Goal: Book appointment/travel/reservation

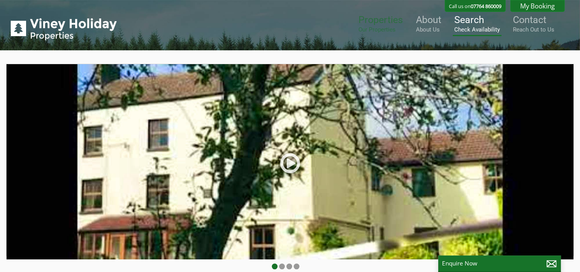
click at [479, 31] on small "Check Availability" at bounding box center [478, 29] width 46 height 7
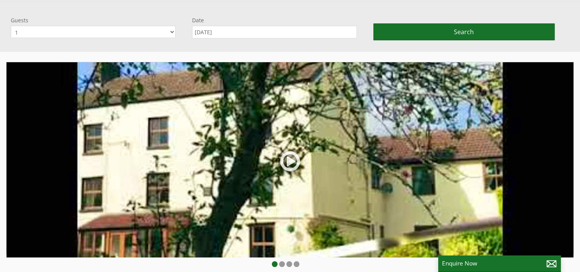
scroll to position [64, 0]
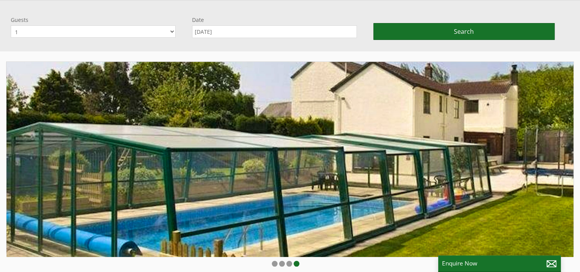
click at [170, 32] on select "1 2 3 4 5 6 7 8 9 10 11 12 13 14 15 16 17 18" at bounding box center [93, 31] width 165 height 12
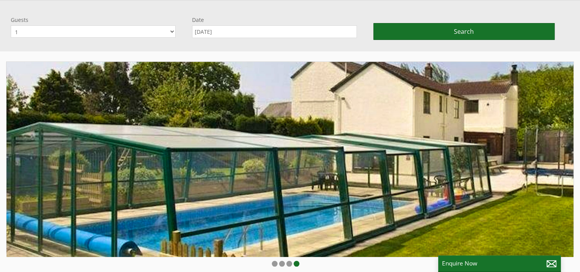
click at [170, 32] on select "1 2 3 4 5 6 7 8 9 10 11 12 13 14 15 16 17 18" at bounding box center [93, 31] width 165 height 12
drag, startPoint x: 170, startPoint y: 32, endPoint x: 15, endPoint y: 156, distance: 198.5
select select "12"
click at [11, 25] on select "1 2 3 4 5 6 7 8 9 10 11 12 13 14 15 16 17 18" at bounding box center [93, 31] width 165 height 12
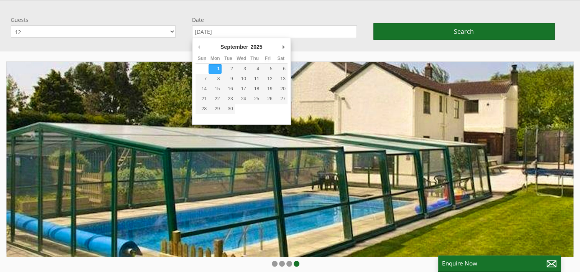
click at [206, 32] on input "[DATE]" at bounding box center [274, 31] width 165 height 13
type input "[DATE]"
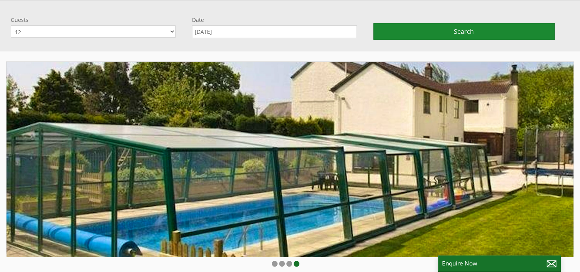
click at [409, 31] on button "Search" at bounding box center [464, 31] width 181 height 17
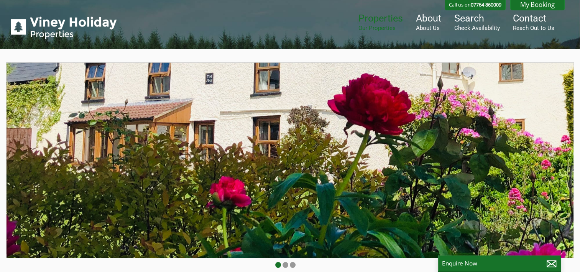
scroll to position [0, 0]
